Goal: Information Seeking & Learning: Understand process/instructions

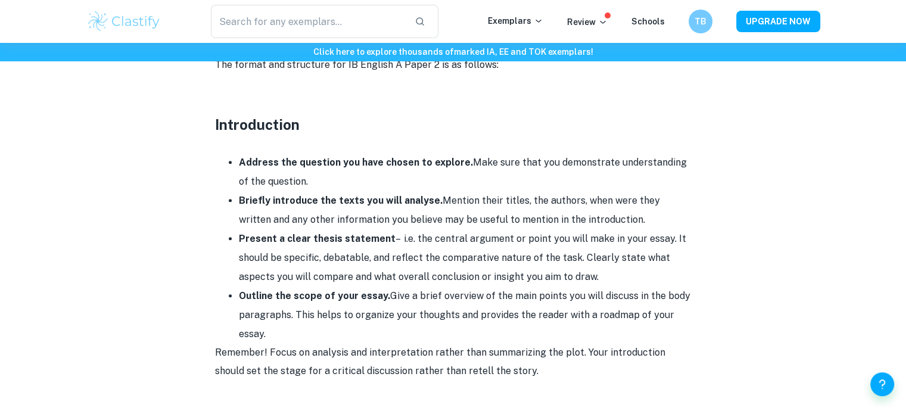
scroll to position [722, 0]
click at [343, 152] on li "Address the question you have chosen to explore. Make sure that you demonstrate…" at bounding box center [465, 171] width 453 height 38
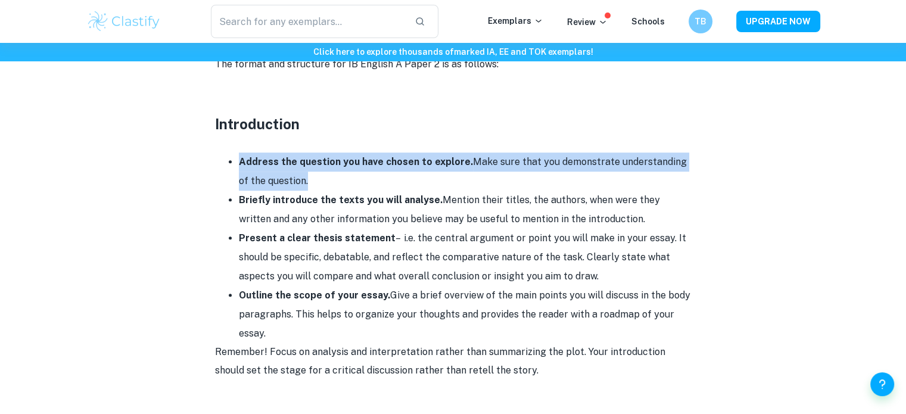
click at [343, 152] on li "Address the question you have chosen to explore. Make sure that you demonstrate…" at bounding box center [465, 171] width 453 height 38
click at [339, 157] on strong "Address the question you have chosen to explore." at bounding box center [356, 161] width 234 height 11
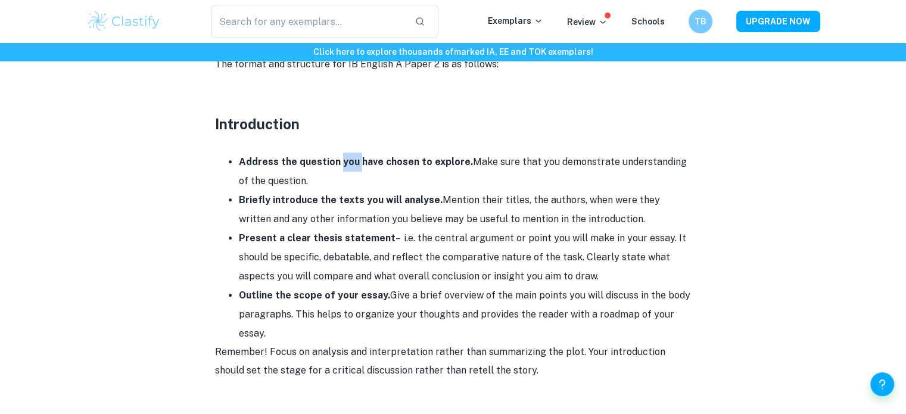
click at [339, 157] on strong "Address the question you have chosen to explore." at bounding box center [356, 161] width 234 height 11
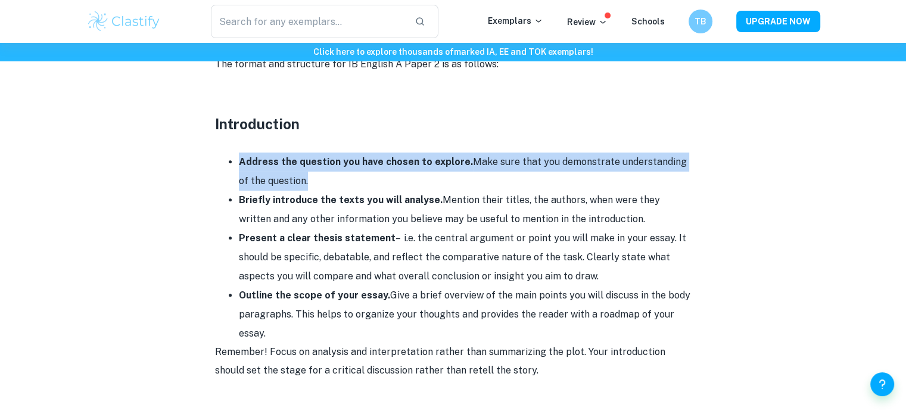
click at [339, 157] on strong "Address the question you have chosen to explore." at bounding box center [356, 161] width 234 height 11
click at [336, 170] on li "Address the question you have chosen to explore. Make sure that you demonstrate…" at bounding box center [465, 171] width 453 height 38
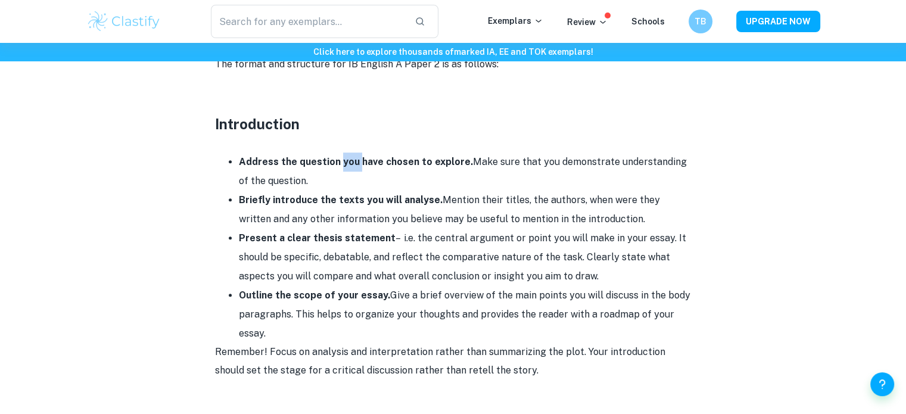
click at [336, 170] on li "Address the question you have chosen to explore. Make sure that you demonstrate…" at bounding box center [465, 171] width 453 height 38
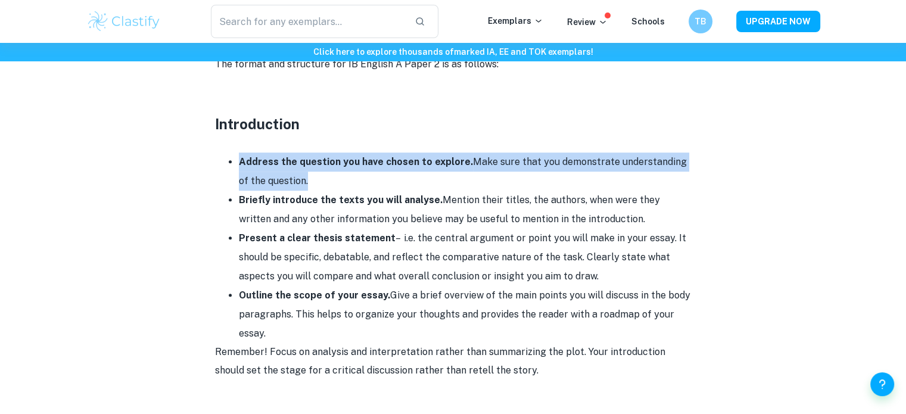
click at [336, 170] on li "Address the question you have chosen to explore. Make sure that you demonstrate…" at bounding box center [465, 171] width 453 height 38
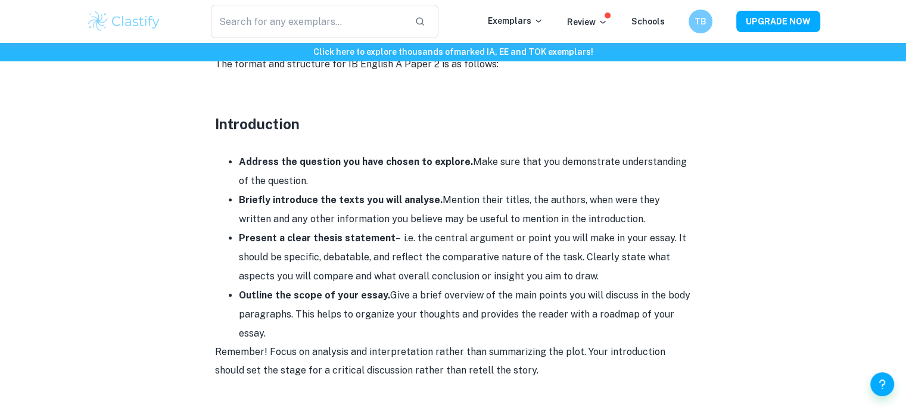
click at [363, 191] on li "Briefly introduce the texts you will analyse. Mention their titles, the authors…" at bounding box center [465, 210] width 453 height 38
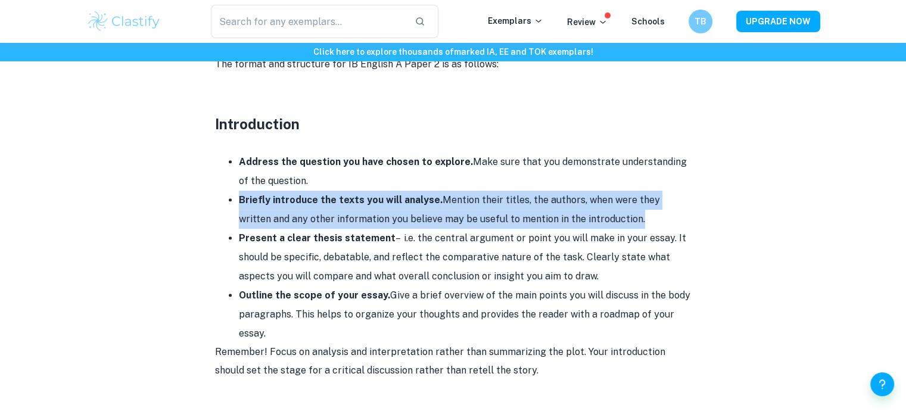
click at [363, 191] on li "Briefly introduce the texts you will analyse. Mention their titles, the authors…" at bounding box center [465, 210] width 453 height 38
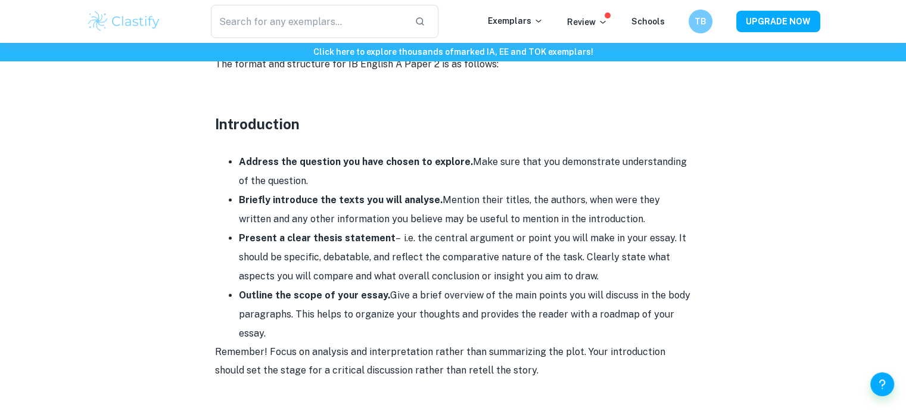
click at [457, 235] on li "Present a clear thesis statement – i.e. the central argument or point you will …" at bounding box center [465, 257] width 453 height 57
click at [454, 245] on li "Present a clear thesis statement – i.e. the central argument or point you will …" at bounding box center [465, 257] width 453 height 57
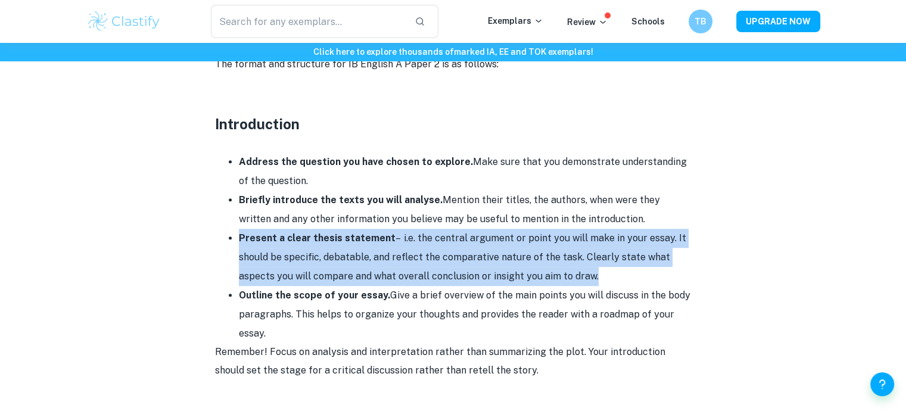
click at [454, 245] on li "Present a clear thesis statement – i.e. the central argument or point you will …" at bounding box center [465, 257] width 453 height 57
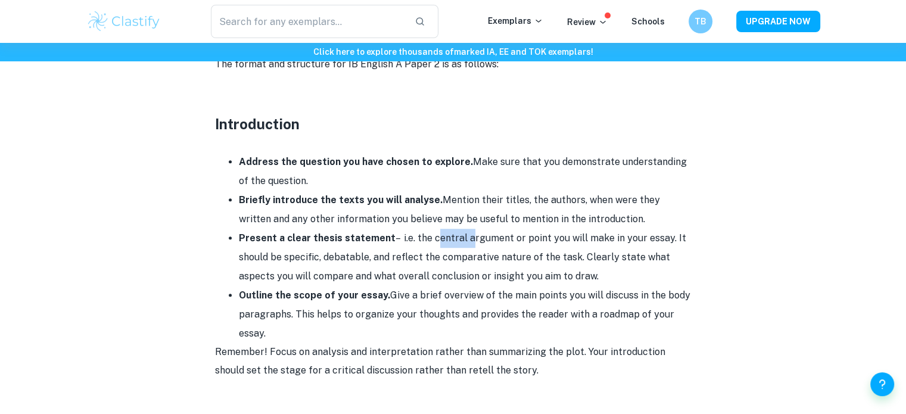
click at [454, 245] on li "Present a clear thesis statement – i.e. the central argument or point you will …" at bounding box center [465, 257] width 453 height 57
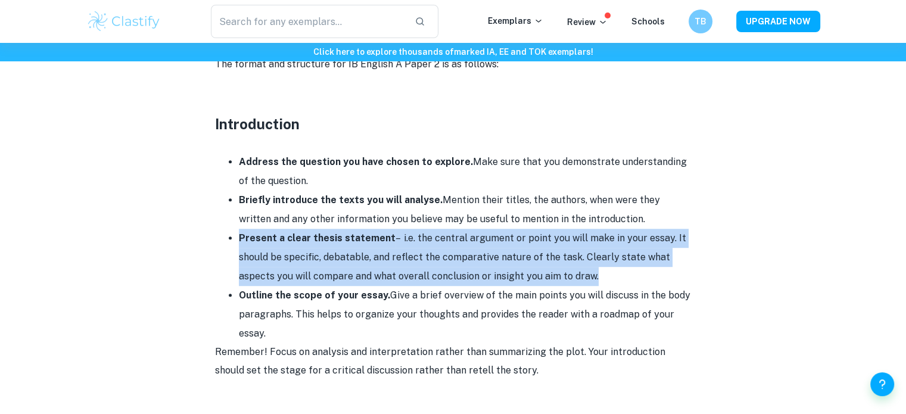
click at [454, 245] on li "Present a clear thesis statement – i.e. the central argument or point you will …" at bounding box center [465, 257] width 453 height 57
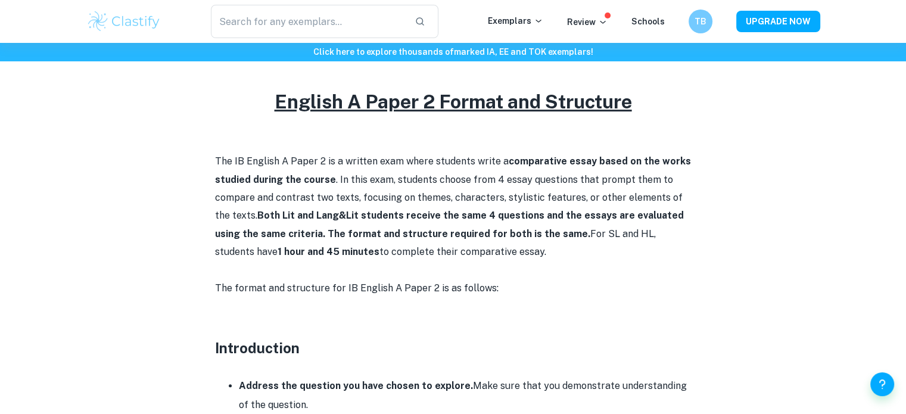
scroll to position [497, 0]
click at [299, 164] on p "The IB English A Paper 2 is a written exam where students write a comparative e…" at bounding box center [453, 207] width 476 height 108
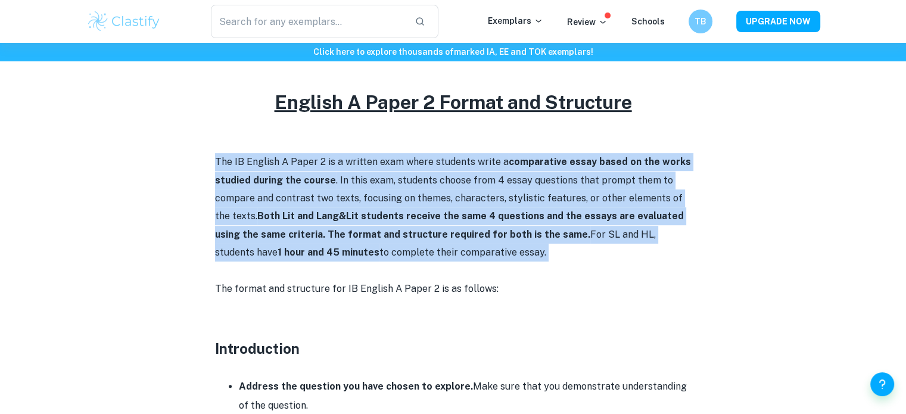
click at [299, 164] on p "The IB English A Paper 2 is a written exam where students write a comparative e…" at bounding box center [453, 207] width 476 height 108
click at [393, 244] on p "The IB English A Paper 2 is a written exam where students write a comparative e…" at bounding box center [453, 207] width 476 height 108
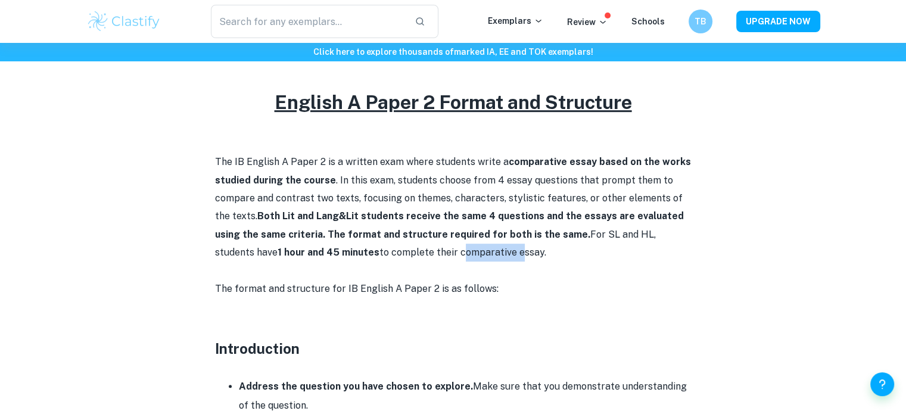
click at [393, 244] on p "The IB English A Paper 2 is a written exam where students write a comparative e…" at bounding box center [453, 207] width 476 height 108
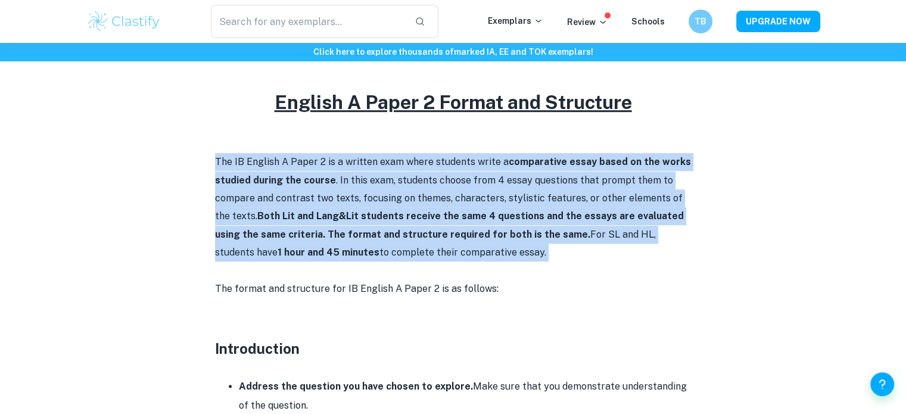
click at [393, 244] on p "The IB English A Paper 2 is a written exam where students write a comparative e…" at bounding box center [453, 207] width 476 height 108
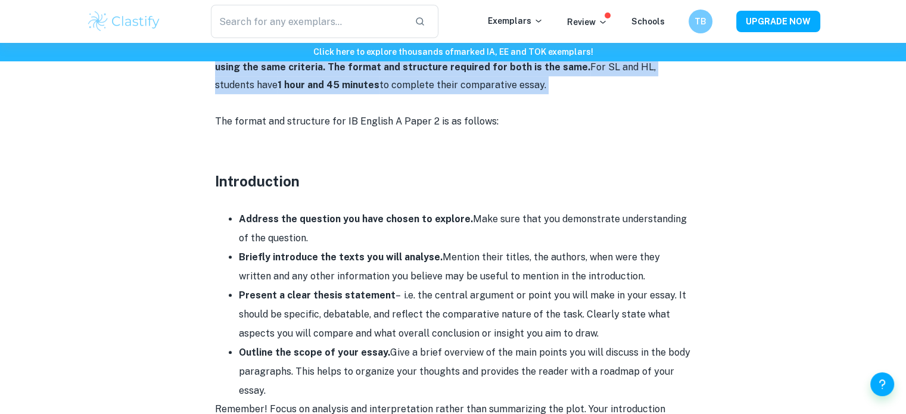
scroll to position [664, 0]
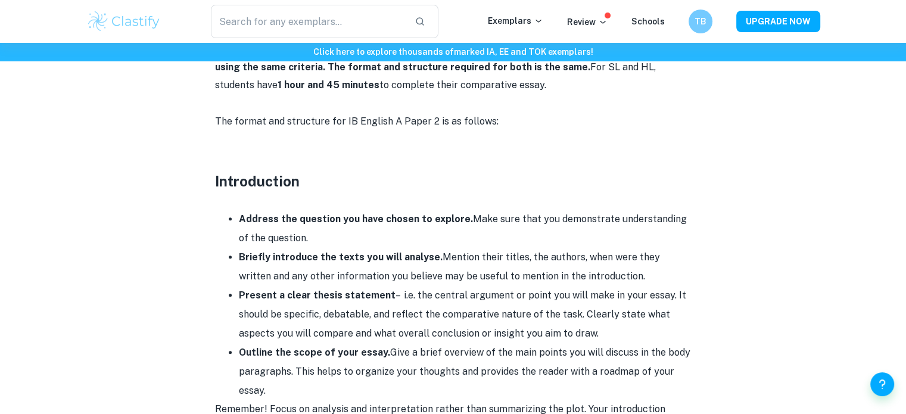
click at [433, 223] on strong "Address the question you have chosen to explore." at bounding box center [356, 218] width 234 height 11
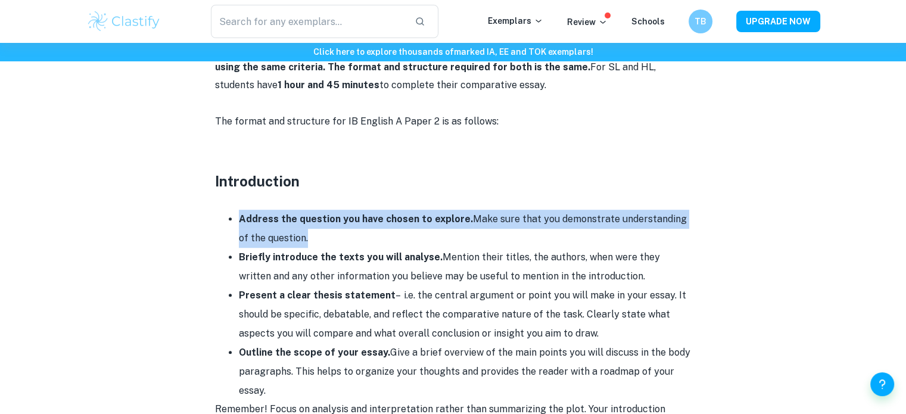
click at [433, 223] on strong "Address the question you have chosen to explore." at bounding box center [356, 218] width 234 height 11
click at [426, 221] on strong "Address the question you have chosen to explore." at bounding box center [356, 218] width 234 height 11
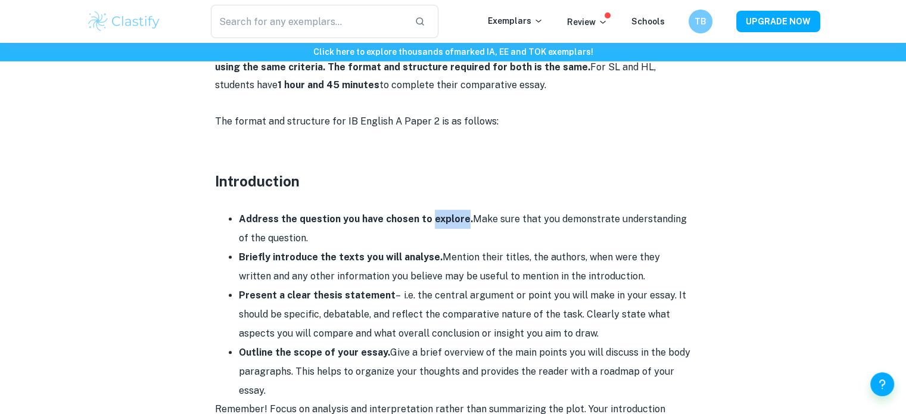
click at [426, 221] on strong "Address the question you have chosen to explore." at bounding box center [356, 218] width 234 height 11
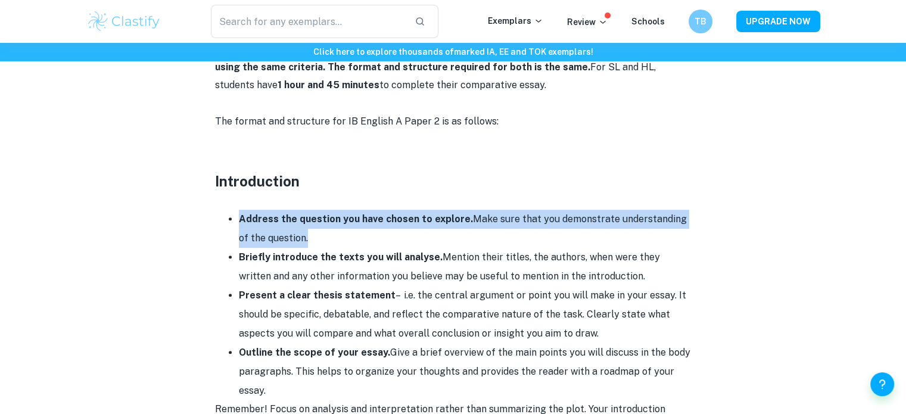
click at [426, 221] on strong "Address the question you have chosen to explore." at bounding box center [356, 218] width 234 height 11
drag, startPoint x: 289, startPoint y: 390, endPoint x: 241, endPoint y: 216, distance: 180.6
click at [241, 216] on ul "Address the question you have chosen to explore. Make sure that you demonstrate…" at bounding box center [453, 305] width 476 height 191
copy ul "Address the question you have chosen to explore. Make sure that you demonstrate…"
click at [411, 252] on strong "Briefly introduce the texts you will analyse." at bounding box center [341, 256] width 204 height 11
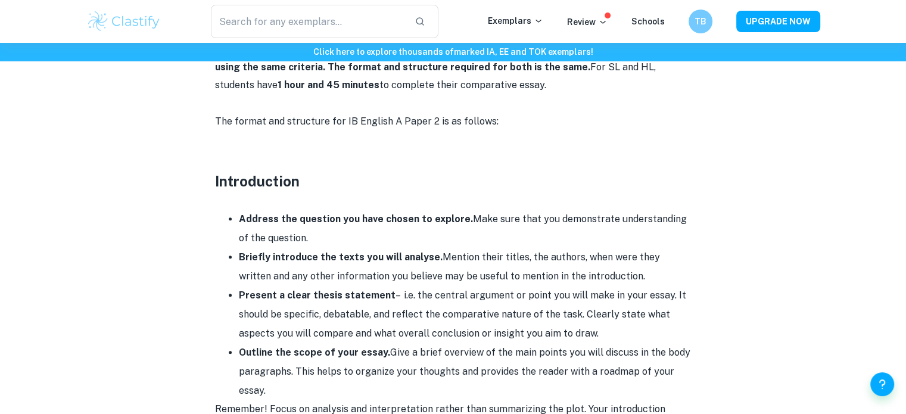
scroll to position [707, 0]
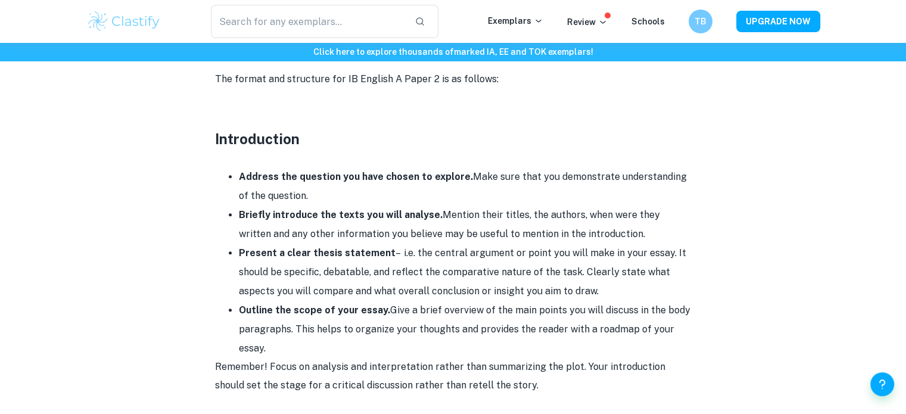
click at [491, 213] on li "Briefly introduce the texts you will analyse. Mention their titles, the authors…" at bounding box center [465, 224] width 453 height 38
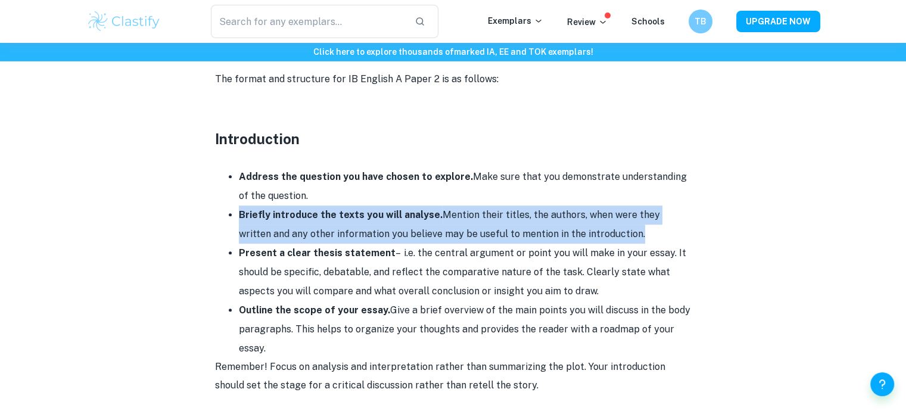
click at [491, 213] on li "Briefly introduce the texts you will analyse. Mention their titles, the authors…" at bounding box center [465, 224] width 453 height 38
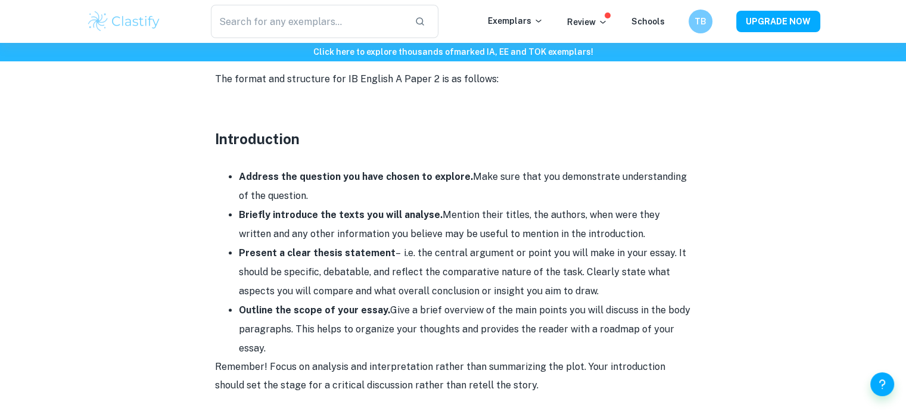
click at [464, 286] on li "Present a clear thesis statement – i.e. the central argument or point you will …" at bounding box center [465, 272] width 453 height 57
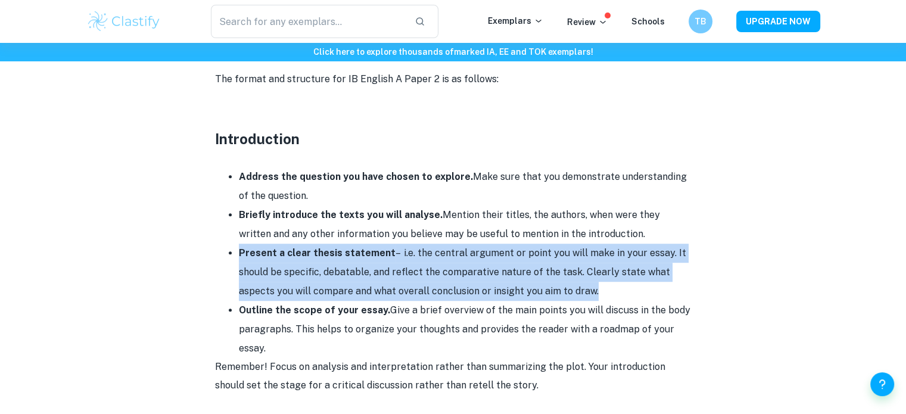
click at [464, 286] on li "Present a clear thesis statement – i.e. the central argument or point you will …" at bounding box center [465, 272] width 453 height 57
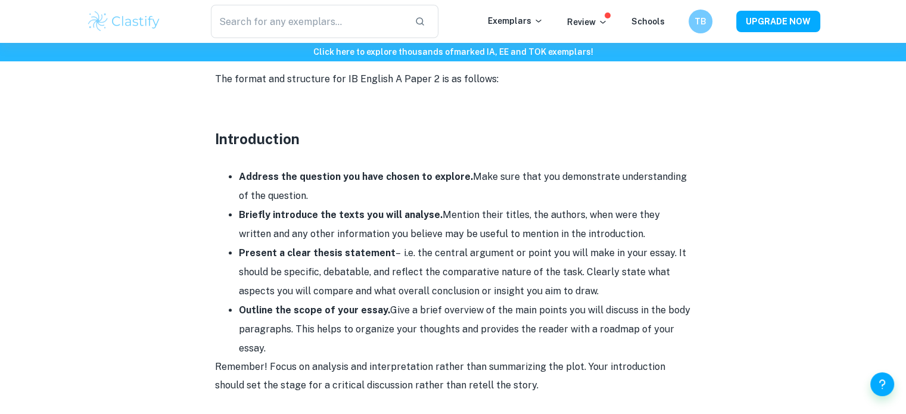
click at [293, 343] on li "Outline the scope of your essay. Give a brief overview of the main points you w…" at bounding box center [465, 329] width 453 height 57
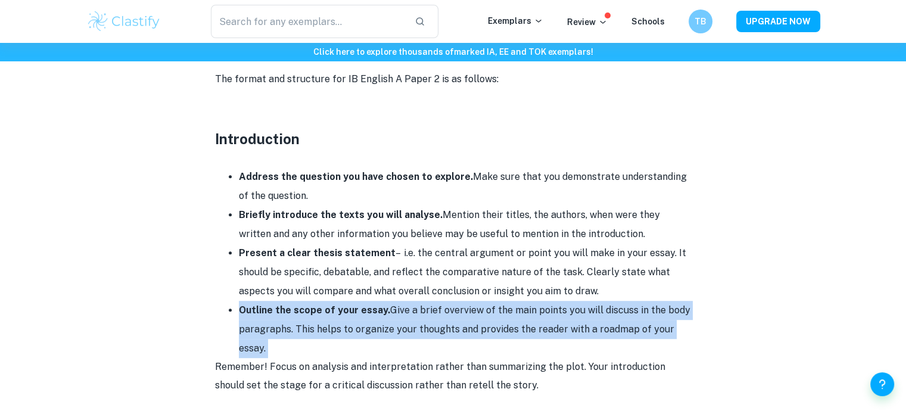
click at [293, 343] on li "Outline the scope of your essay. Give a brief overview of the main points you w…" at bounding box center [465, 329] width 453 height 57
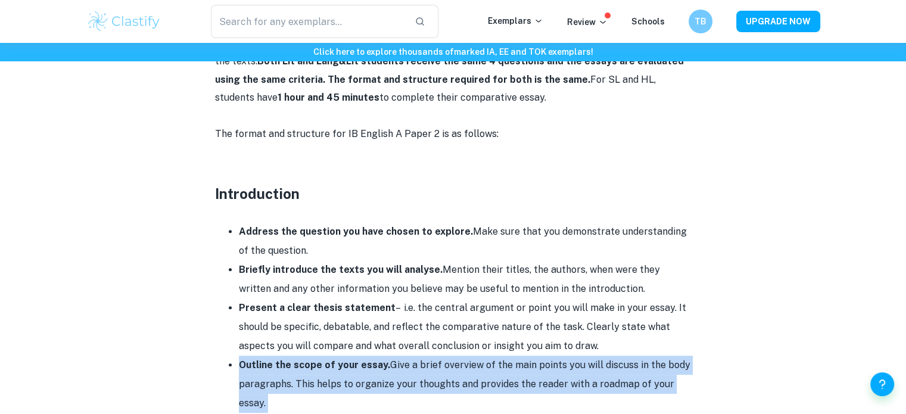
scroll to position [569, 0]
